Goal: Register for event/course

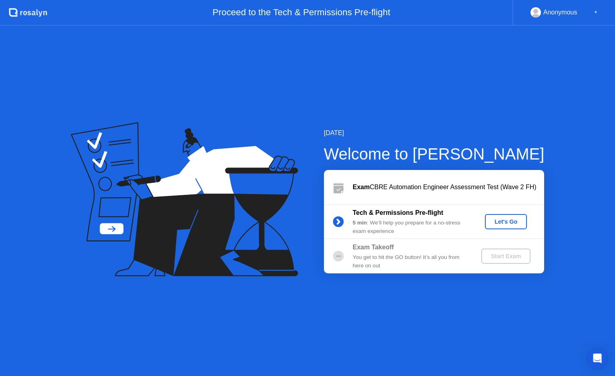
click at [496, 220] on div "Let's Go" at bounding box center [506, 221] width 36 height 6
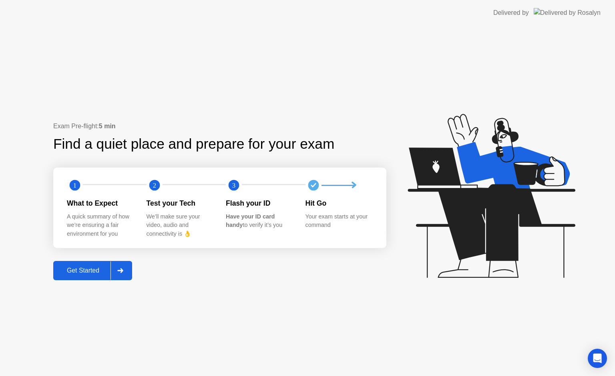
click at [95, 264] on button "Get Started" at bounding box center [92, 270] width 79 height 19
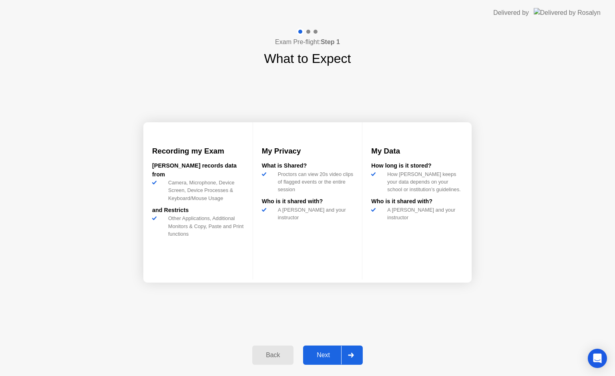
click at [324, 358] on div "Next" at bounding box center [324, 354] width 36 height 7
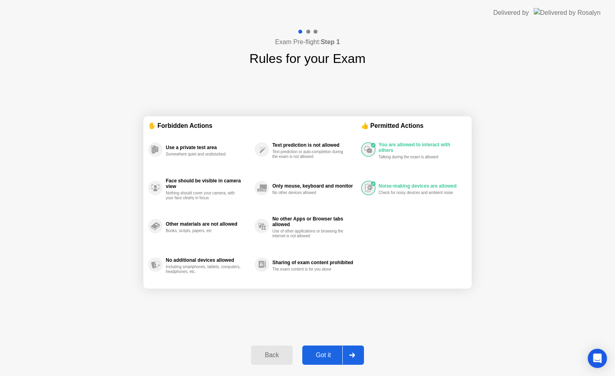
click at [319, 351] on div "Got it" at bounding box center [324, 354] width 38 height 7
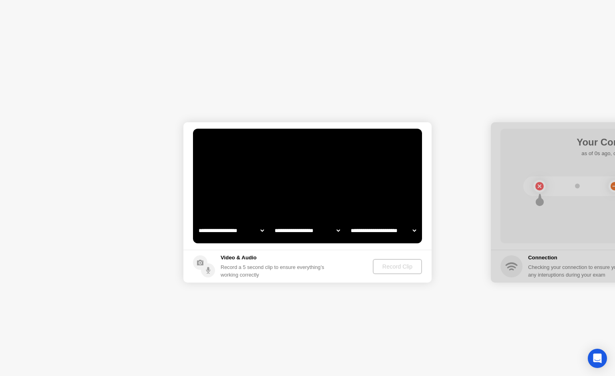
select select "**********"
select select "*******"
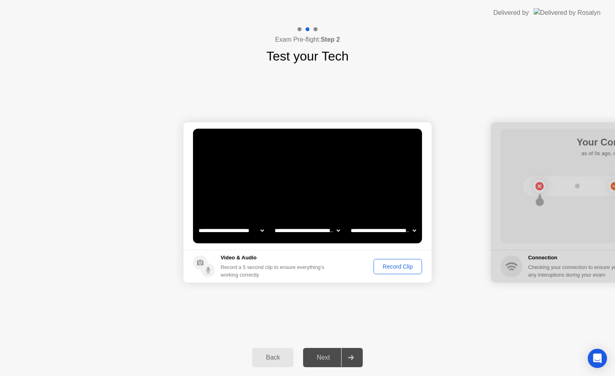
click at [390, 263] on div "Record Clip" at bounding box center [397, 266] width 43 height 6
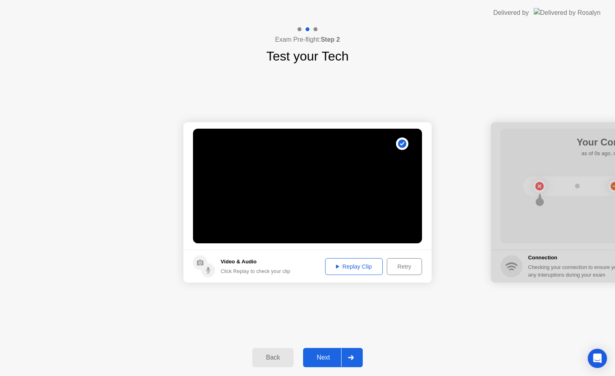
click at [357, 271] on button "Replay Clip" at bounding box center [354, 266] width 58 height 17
click at [328, 354] on div "Next" at bounding box center [324, 357] width 36 height 7
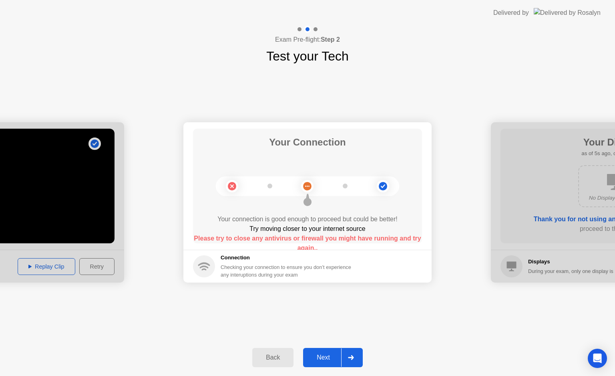
click at [323, 354] on div "Next" at bounding box center [324, 357] width 36 height 7
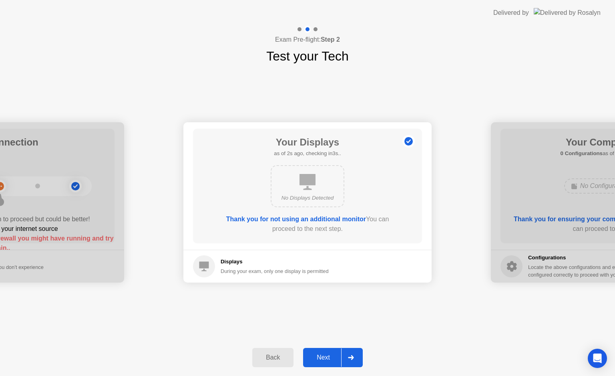
click at [327, 349] on button "Next" at bounding box center [333, 357] width 60 height 19
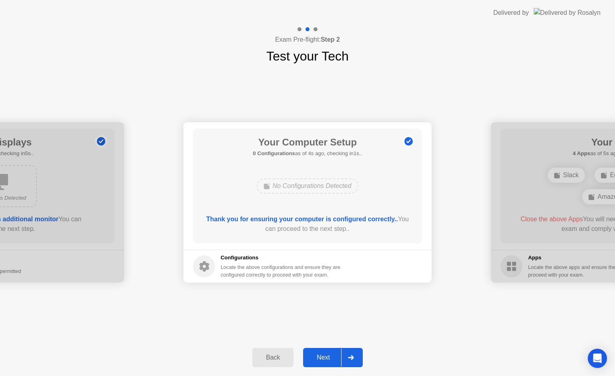
click at [325, 362] on button "Next" at bounding box center [333, 357] width 60 height 19
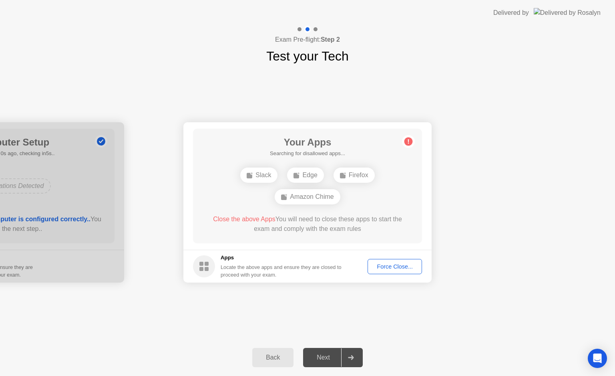
click at [389, 263] on div "Force Close..." at bounding box center [394, 266] width 49 height 6
click at [389, 264] on div "Force Close..." at bounding box center [394, 266] width 49 height 6
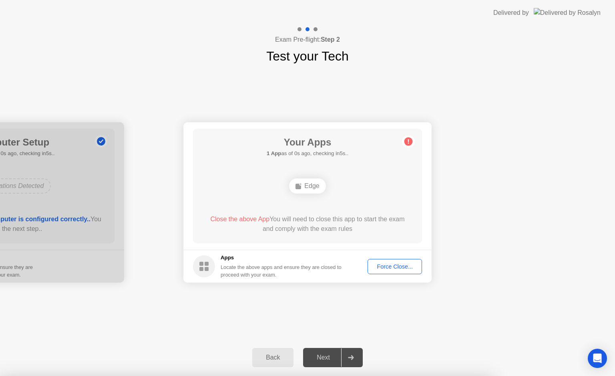
click at [382, 265] on div "Force Close..." at bounding box center [394, 266] width 49 height 6
click at [383, 264] on div "Force Close..." at bounding box center [394, 266] width 49 height 6
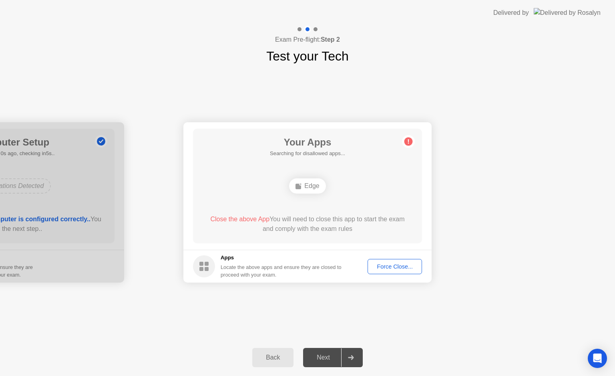
click at [240, 220] on span "Close the above App" at bounding box center [239, 218] width 59 height 7
click at [384, 261] on button "Force Close..." at bounding box center [395, 266] width 54 height 15
click at [334, 230] on div "Close the above App You will need to close this app to start the exam and compl…" at bounding box center [308, 223] width 206 height 19
click at [310, 186] on div "Edge" at bounding box center [307, 185] width 36 height 15
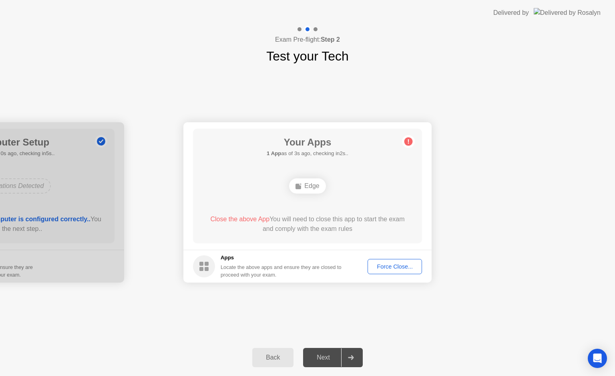
click at [310, 186] on div "Edge" at bounding box center [307, 185] width 36 height 15
click at [410, 75] on div "**********" at bounding box center [307, 202] width 615 height 273
click at [398, 263] on div "Force Close..." at bounding box center [394, 266] width 49 height 6
click at [398, 375] on div at bounding box center [307, 376] width 615 height 0
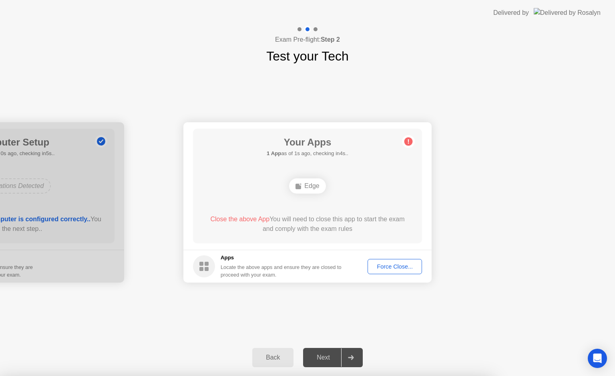
click at [436, 375] on div at bounding box center [307, 376] width 615 height 0
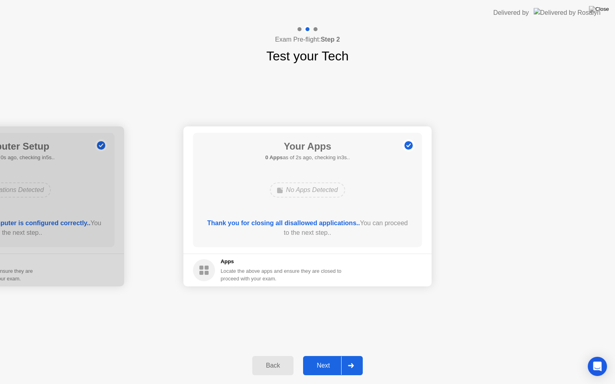
click at [322, 365] on div "Next" at bounding box center [324, 365] width 36 height 7
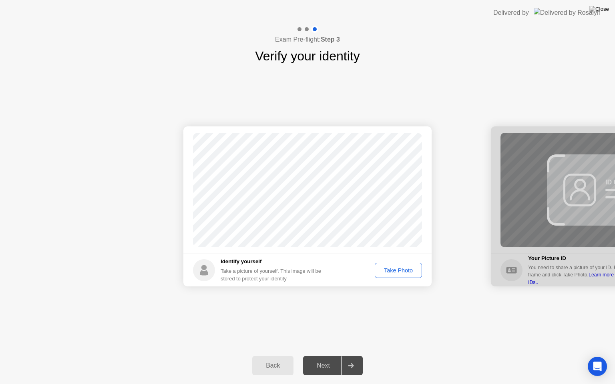
click at [389, 267] on div "Take Photo" at bounding box center [399, 270] width 42 height 6
click at [324, 364] on div "Next" at bounding box center [324, 365] width 36 height 7
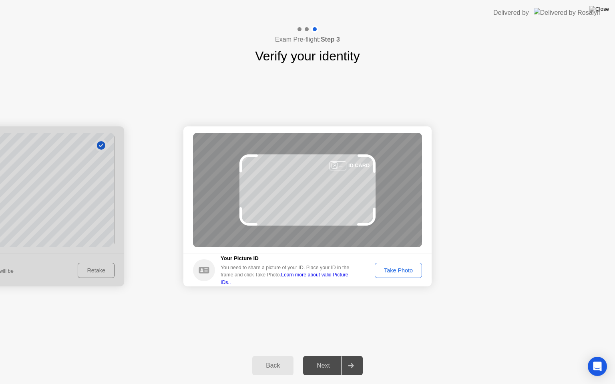
click at [405, 273] on div "Take Photo" at bounding box center [399, 270] width 42 height 6
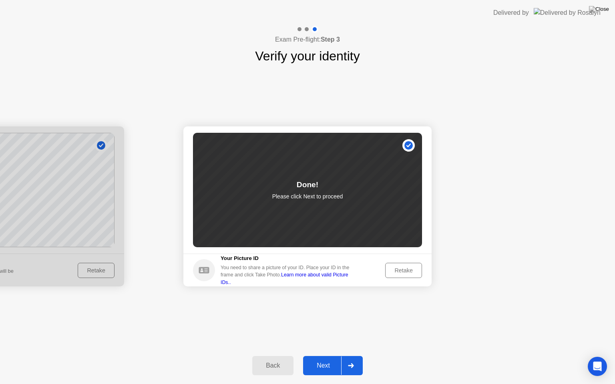
click at [321, 364] on div "Next" at bounding box center [324, 365] width 36 height 7
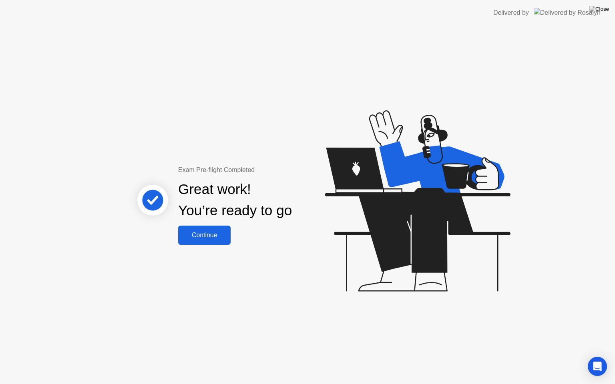
click at [213, 235] on div "Continue" at bounding box center [205, 235] width 48 height 7
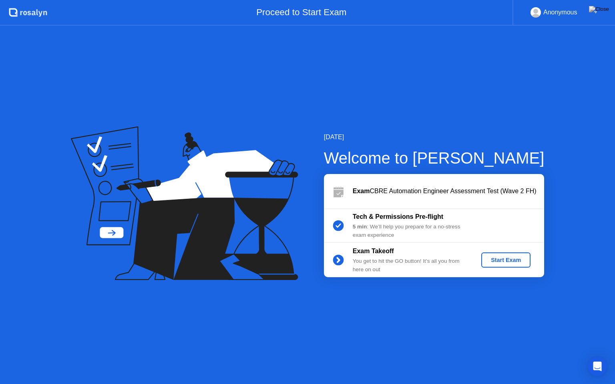
click at [497, 260] on div "Start Exam" at bounding box center [506, 260] width 43 height 6
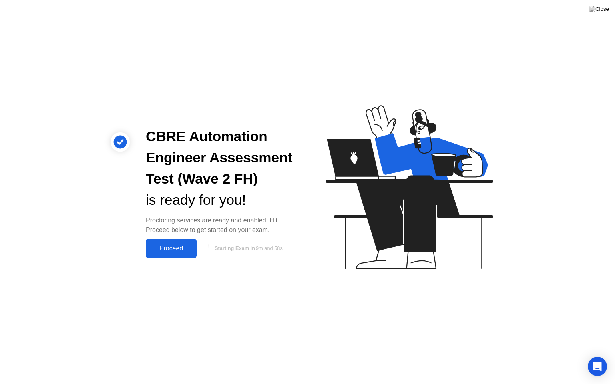
click at [185, 247] on div "Proceed" at bounding box center [171, 248] width 46 height 7
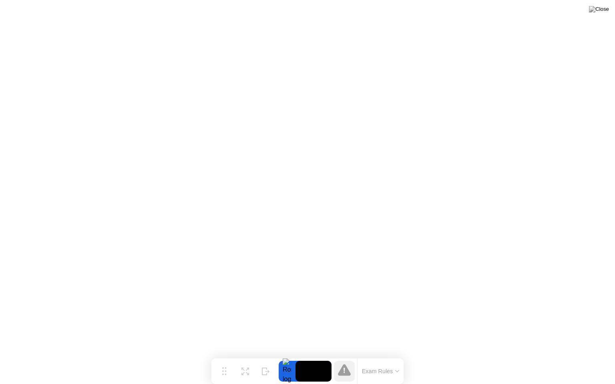
click at [330, 375] on div "Move Expand Hide Exam Rules" at bounding box center [307, 372] width 192 height 26
click at [605, 10] on img at bounding box center [599, 9] width 20 height 6
